Goal: Find specific page/section: Find specific page/section

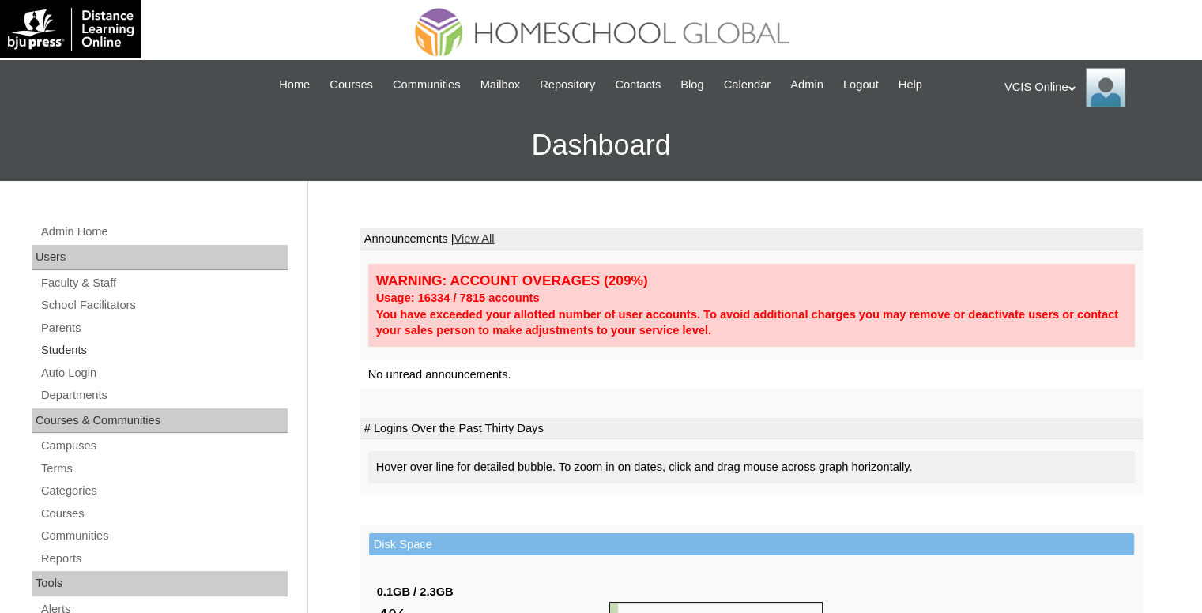
click at [83, 347] on link "Students" at bounding box center [164, 351] width 248 height 20
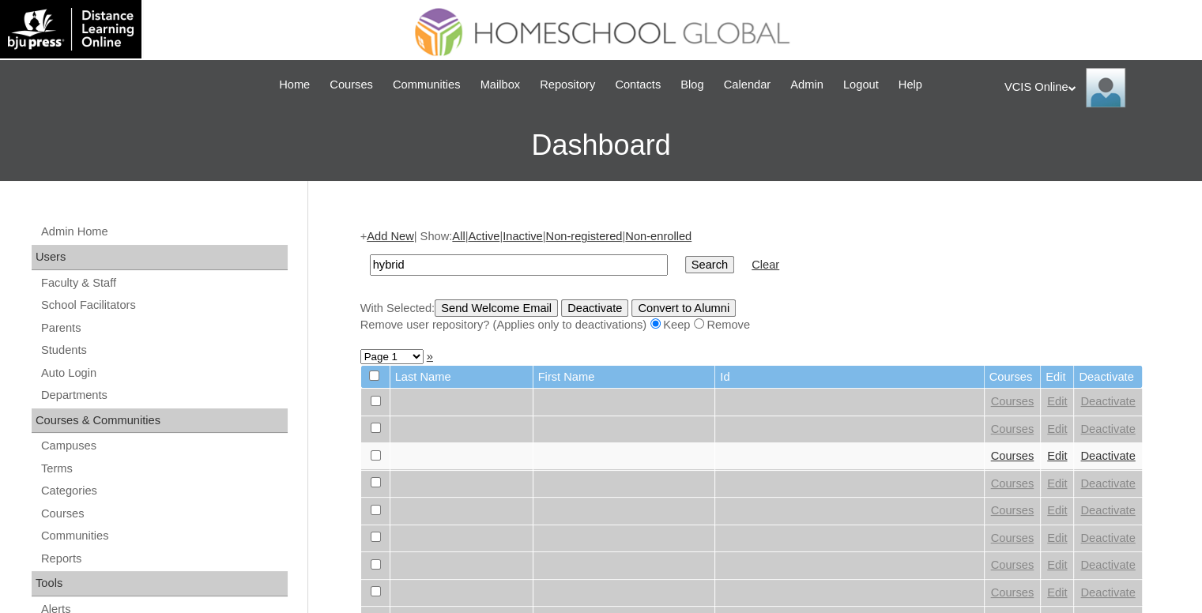
type input "hybrid"
click at [685, 256] on input "Search" at bounding box center [709, 264] width 49 height 17
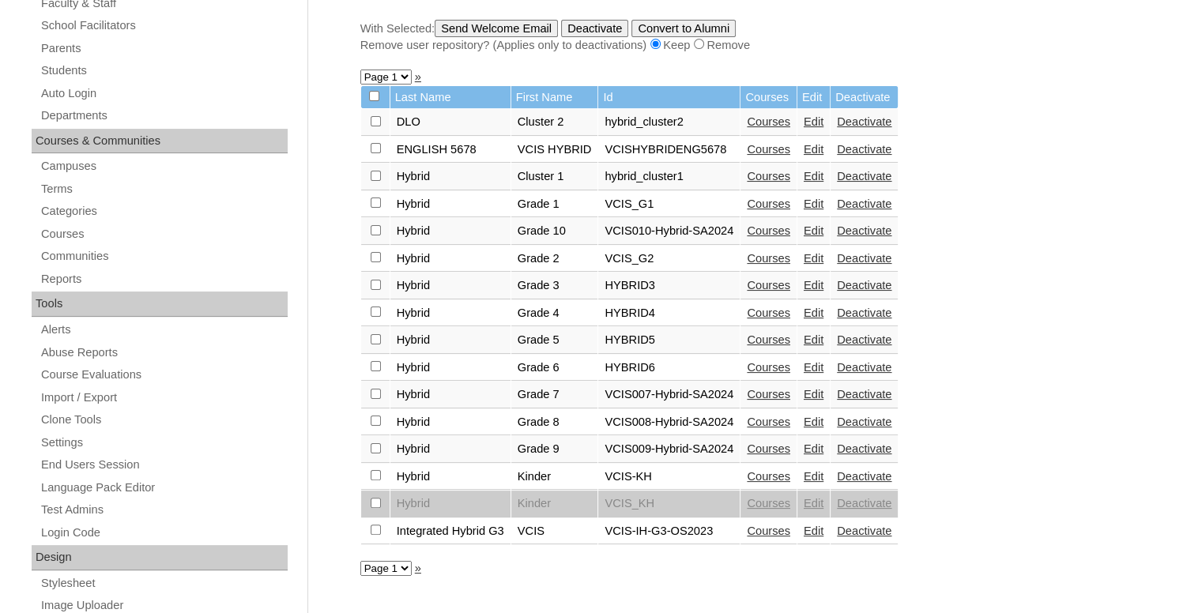
scroll to position [316, 0]
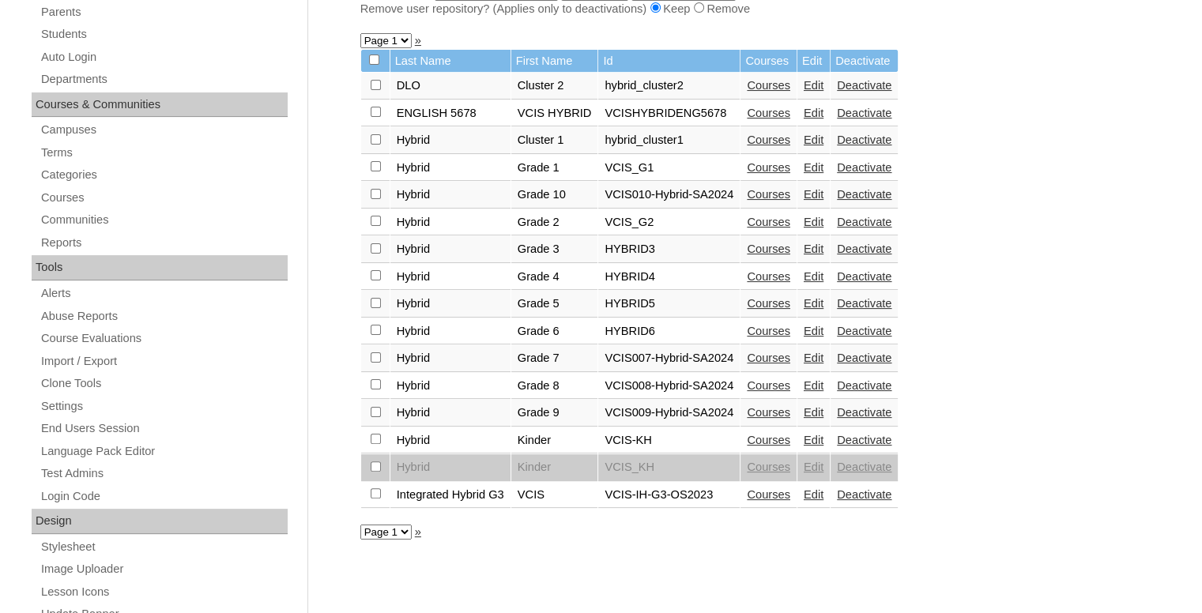
click at [779, 250] on link "Courses" at bounding box center [768, 249] width 43 height 13
